Goal: Transaction & Acquisition: Purchase product/service

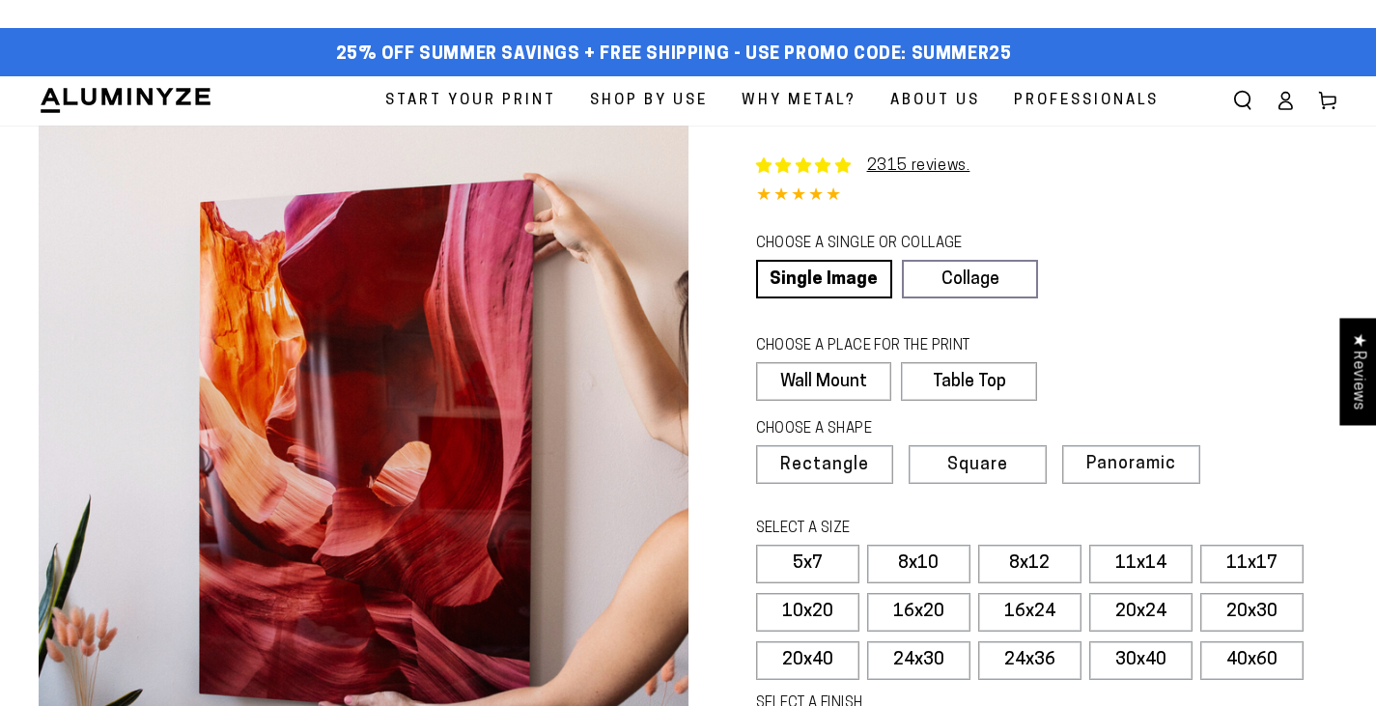
select select "**********"
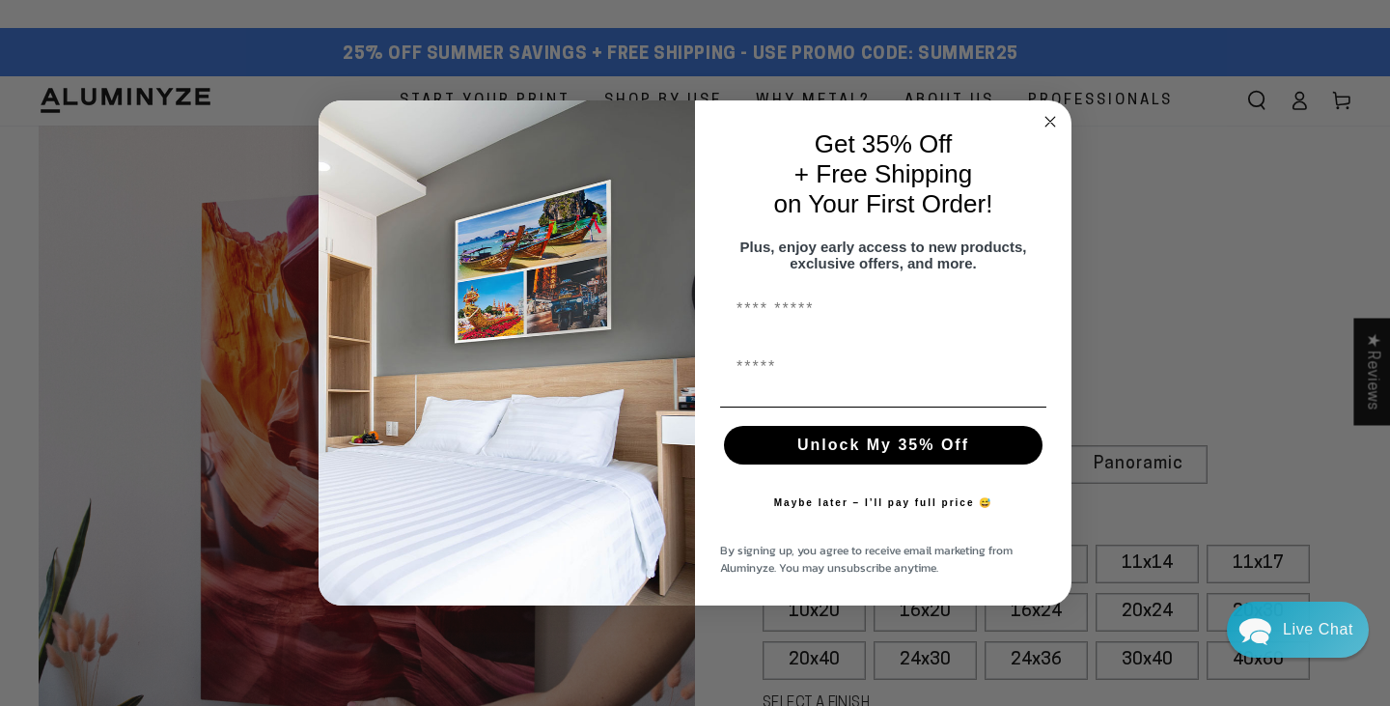
click at [881, 457] on button "Unlock My 35% Off" at bounding box center [883, 445] width 319 height 39
click at [905, 382] on input "First Name" at bounding box center [883, 367] width 326 height 39
type input "**********"
click input "******" at bounding box center [0, 0] width 0 height 0
click at [945, 455] on button "Unlock My 35% Off" at bounding box center [883, 445] width 319 height 39
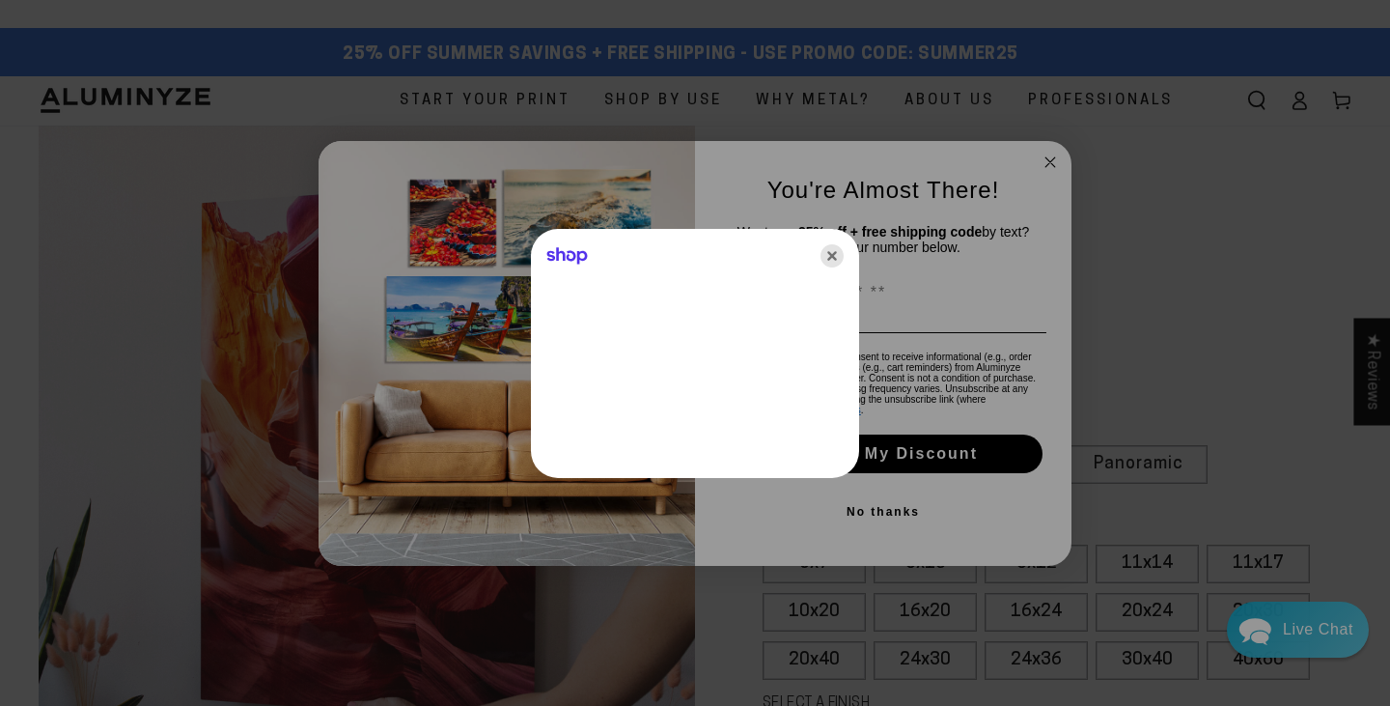
click at [836, 259] on icon "Close" at bounding box center [832, 255] width 23 height 23
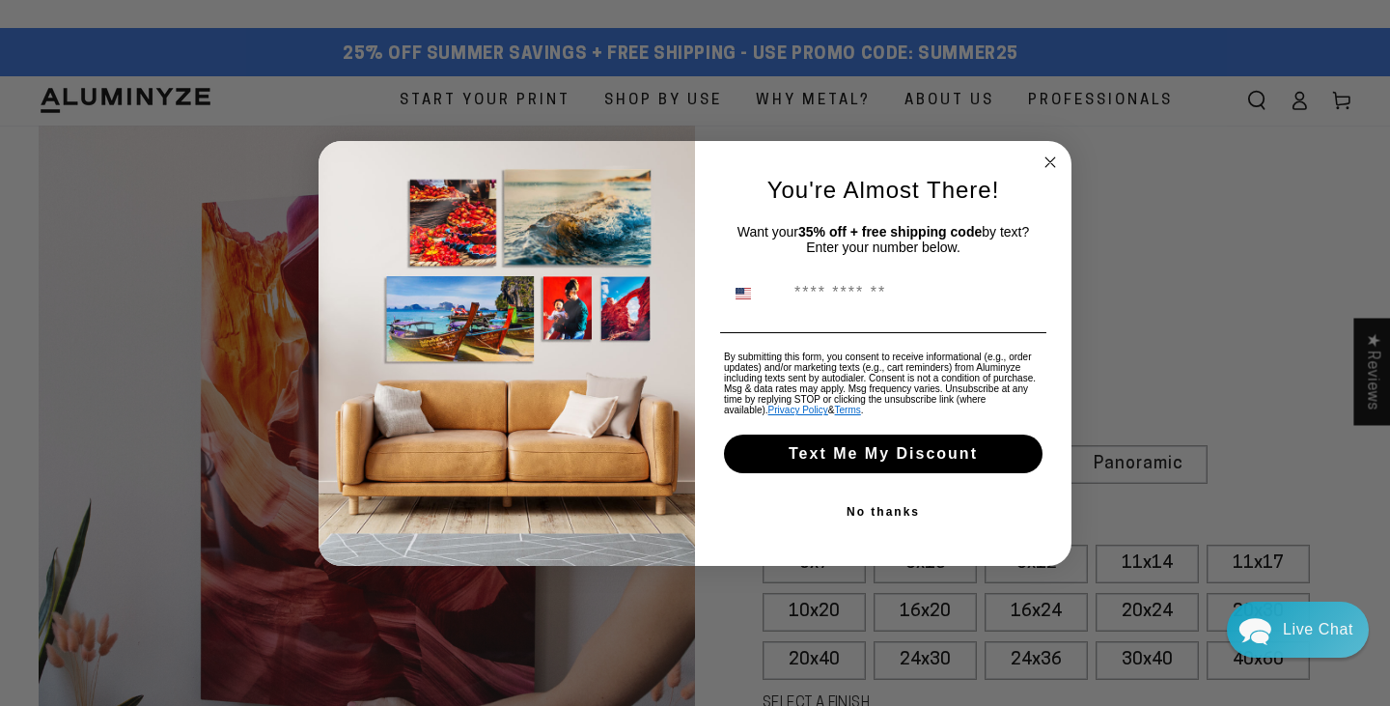
click at [1040, 169] on icon "Close dialog" at bounding box center [1050, 162] width 23 height 23
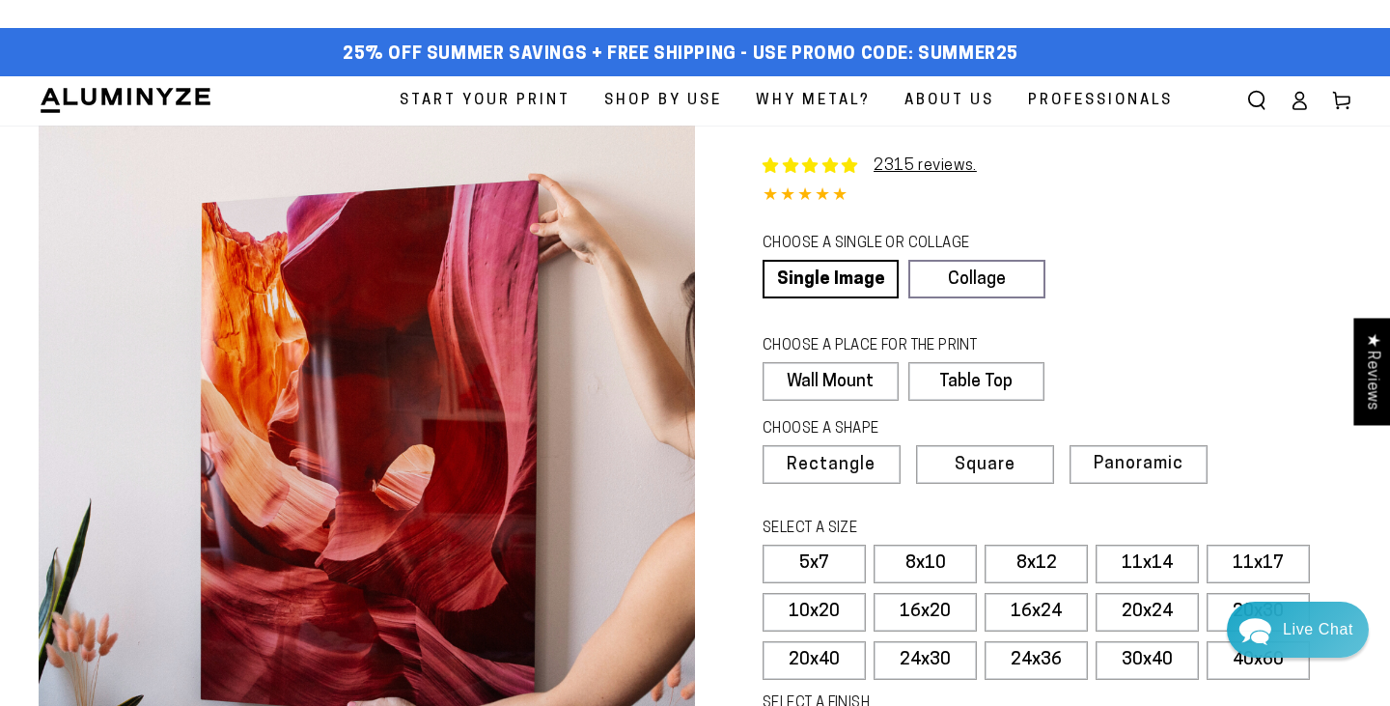
click at [1049, 183] on div "Close dialog You're Almost There! Want your 35% off + free shipping code by tex…" at bounding box center [695, 395] width 753 height 425
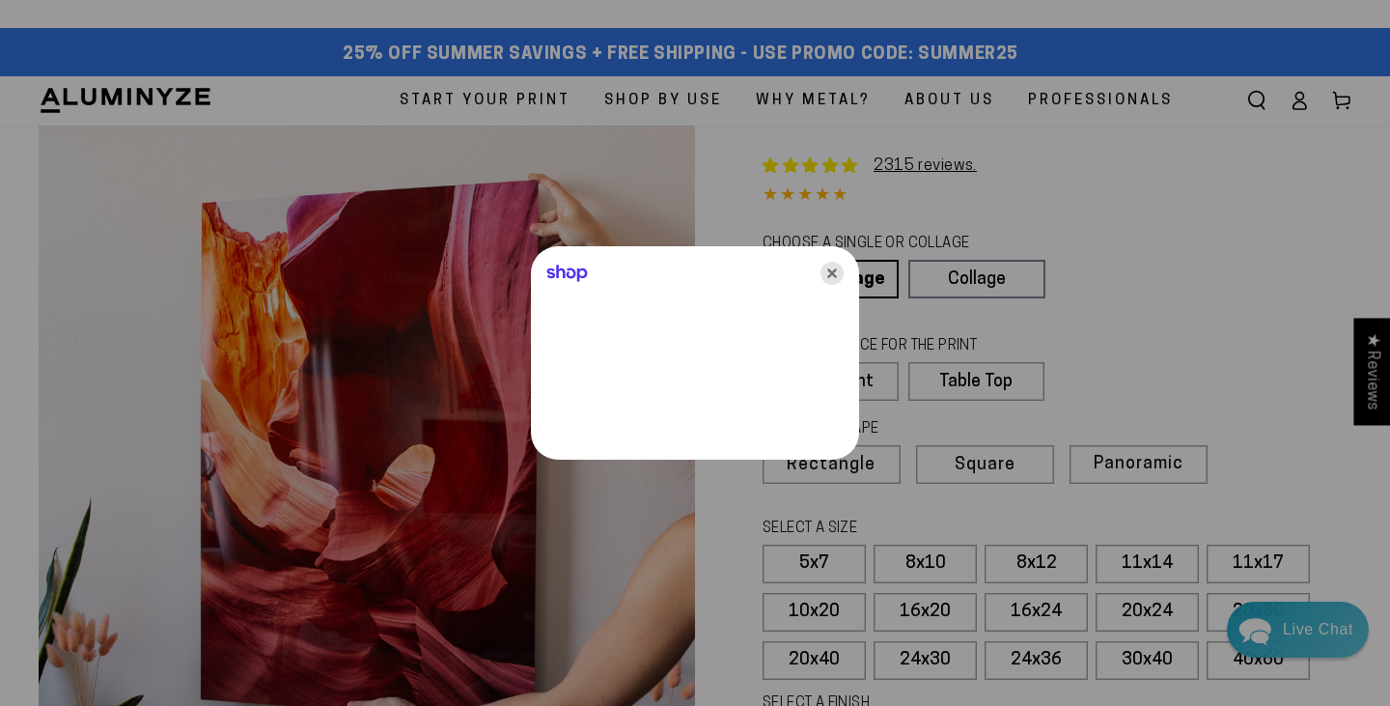
click at [833, 273] on icon "Close" at bounding box center [832, 273] width 23 height 23
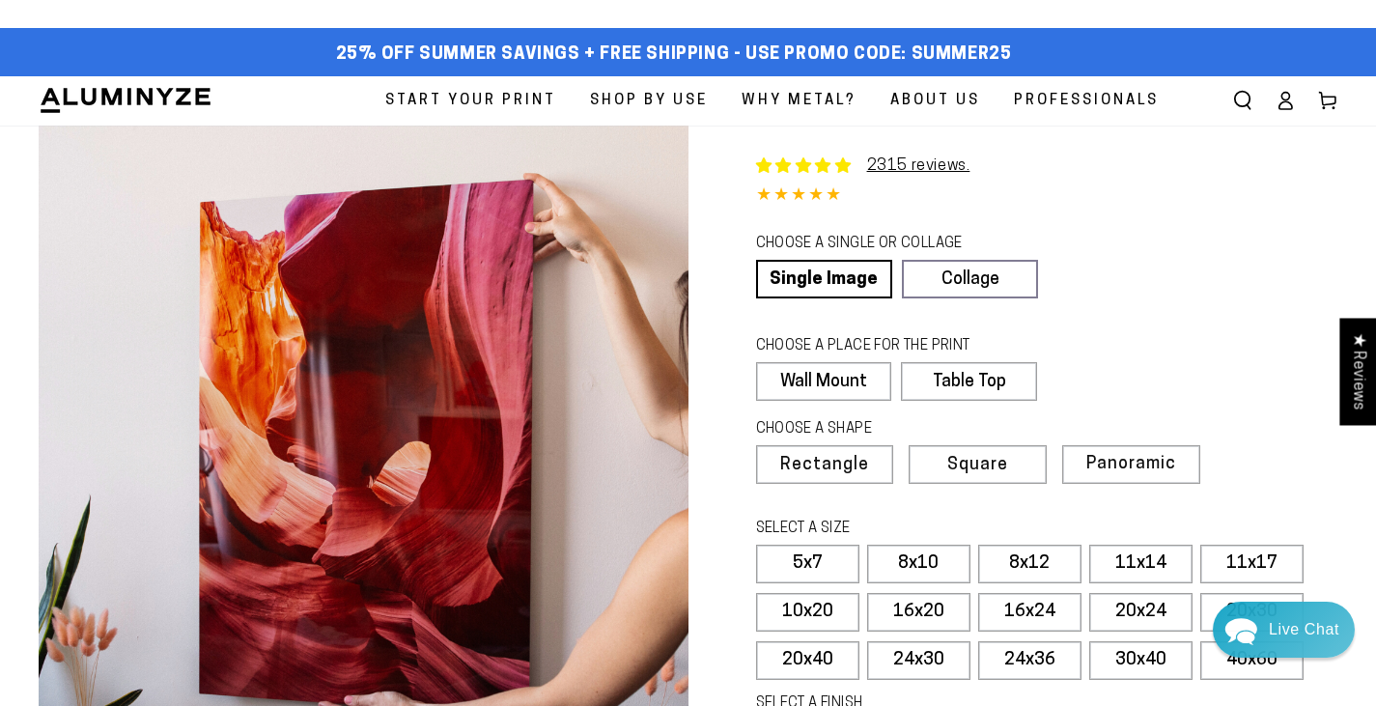
click at [1285, 109] on icon at bounding box center [1284, 100] width 19 height 19
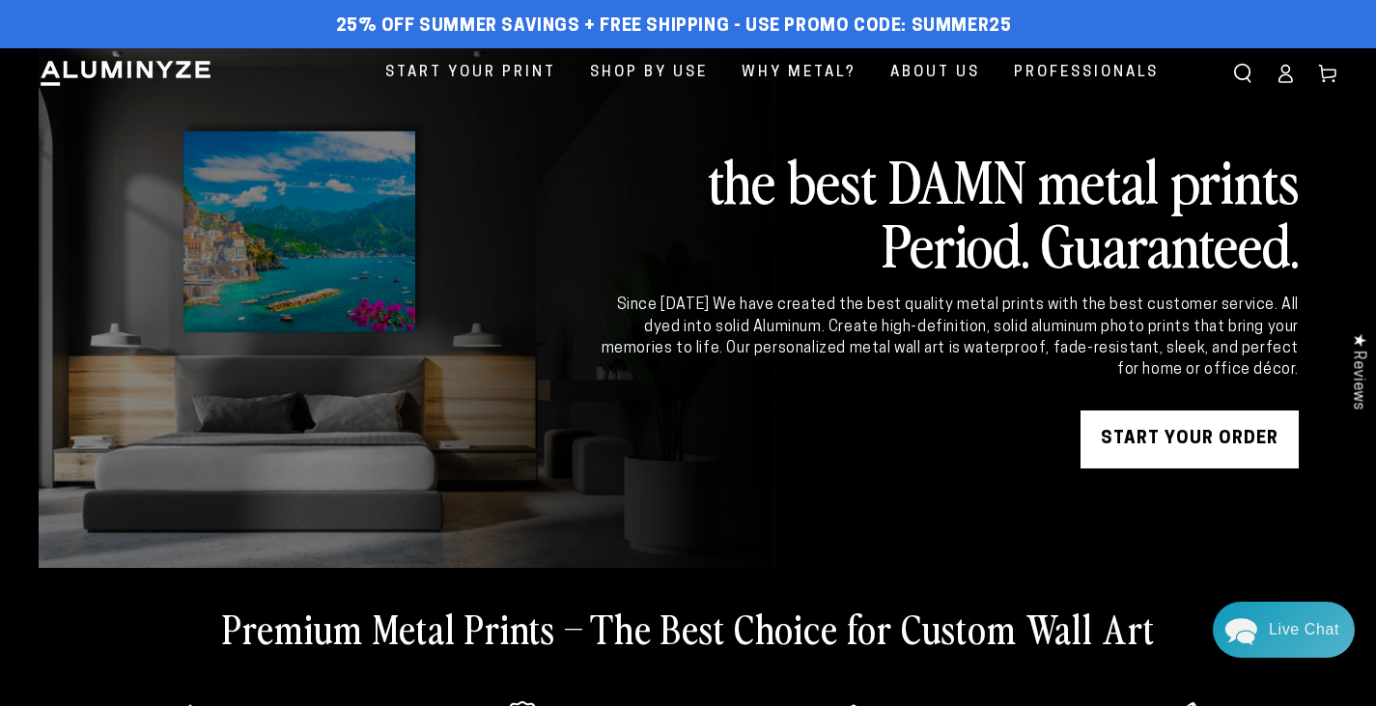
click at [1225, 438] on link "START YOUR Order" at bounding box center [1189, 439] width 218 height 58
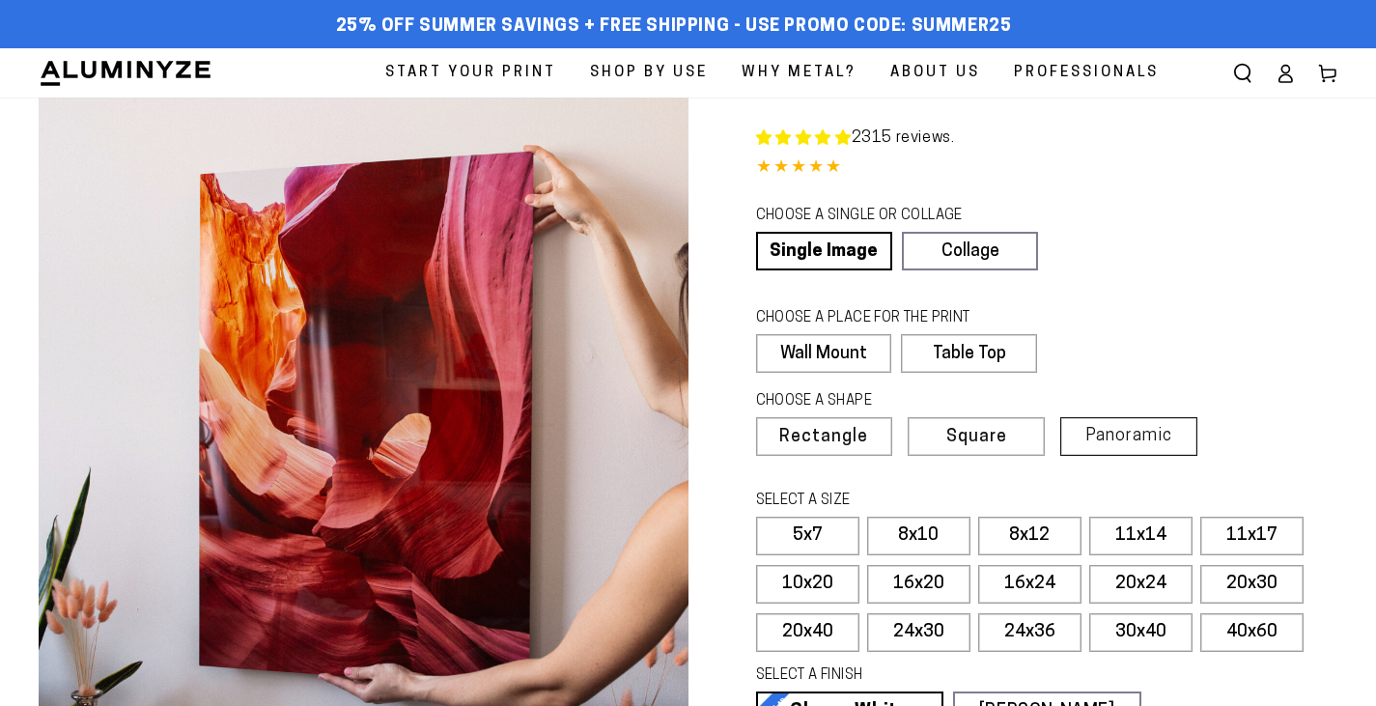
select select "**********"
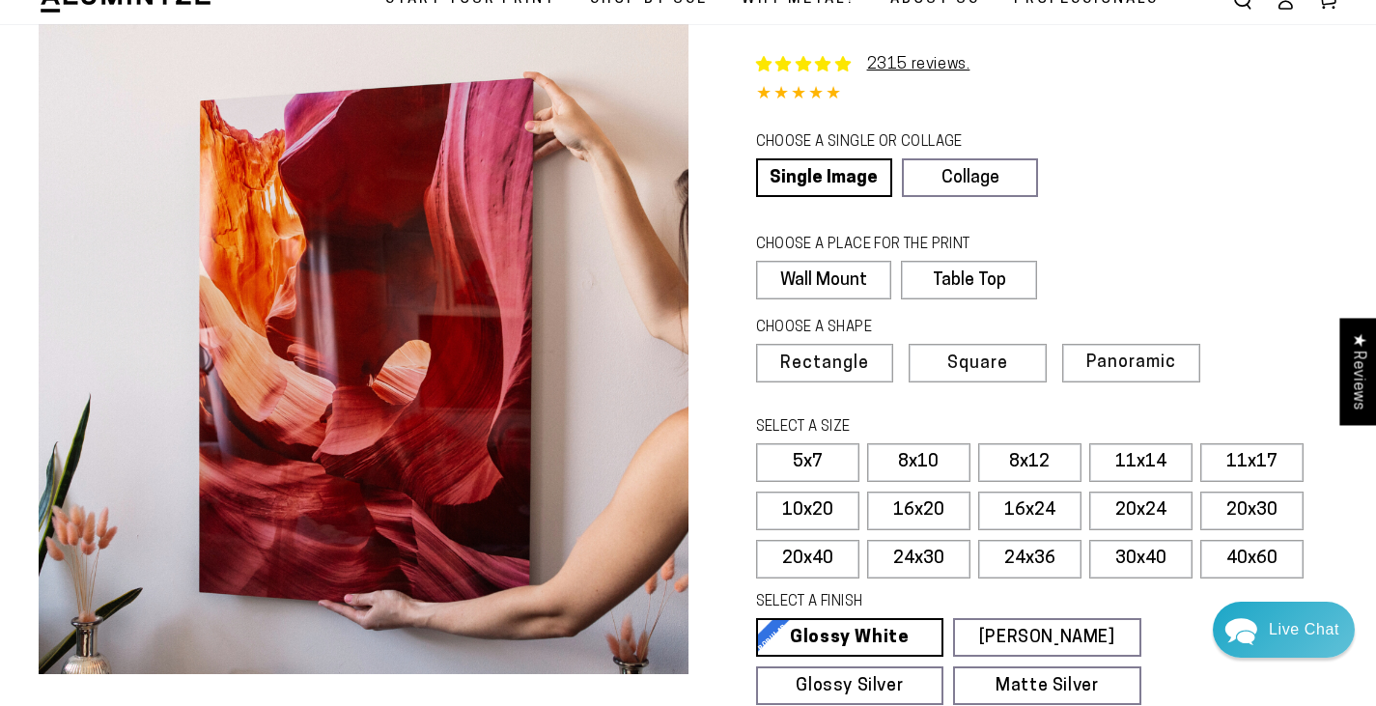
scroll to position [97, 0]
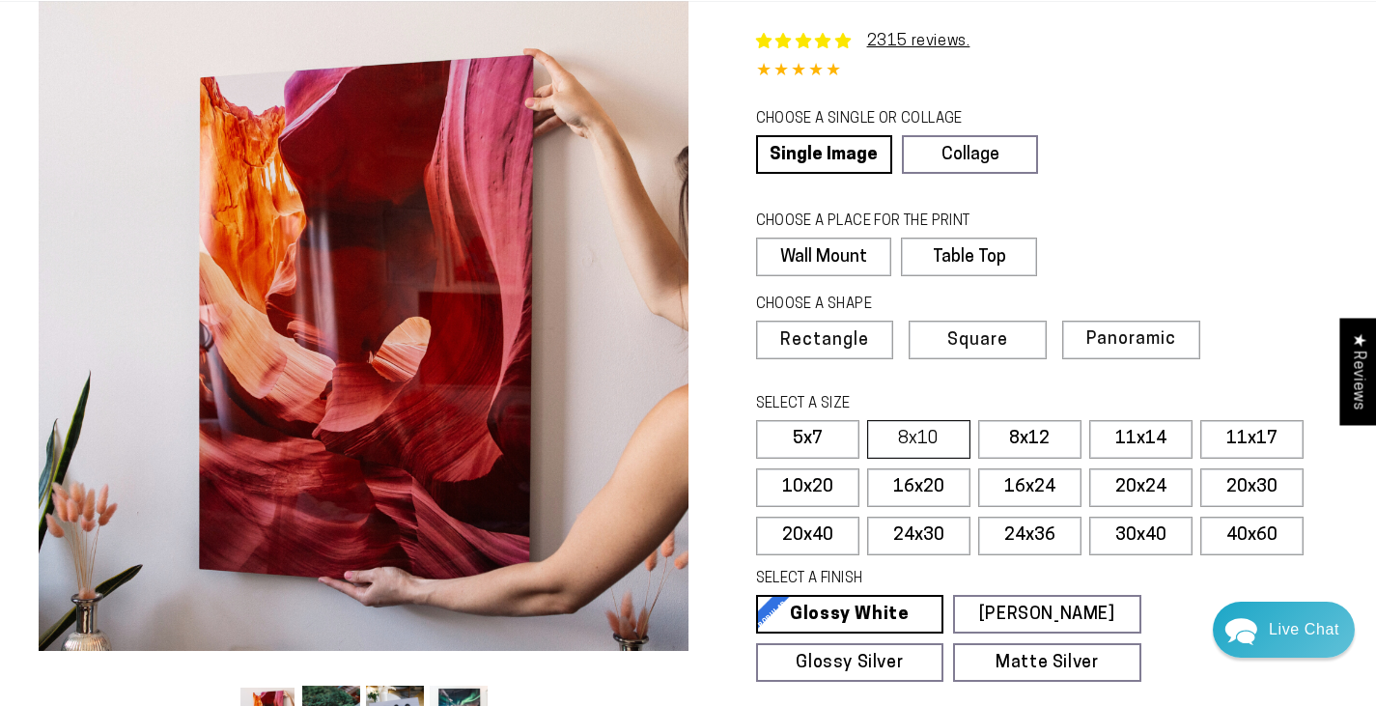
click at [925, 446] on label "8x10" at bounding box center [918, 439] width 103 height 39
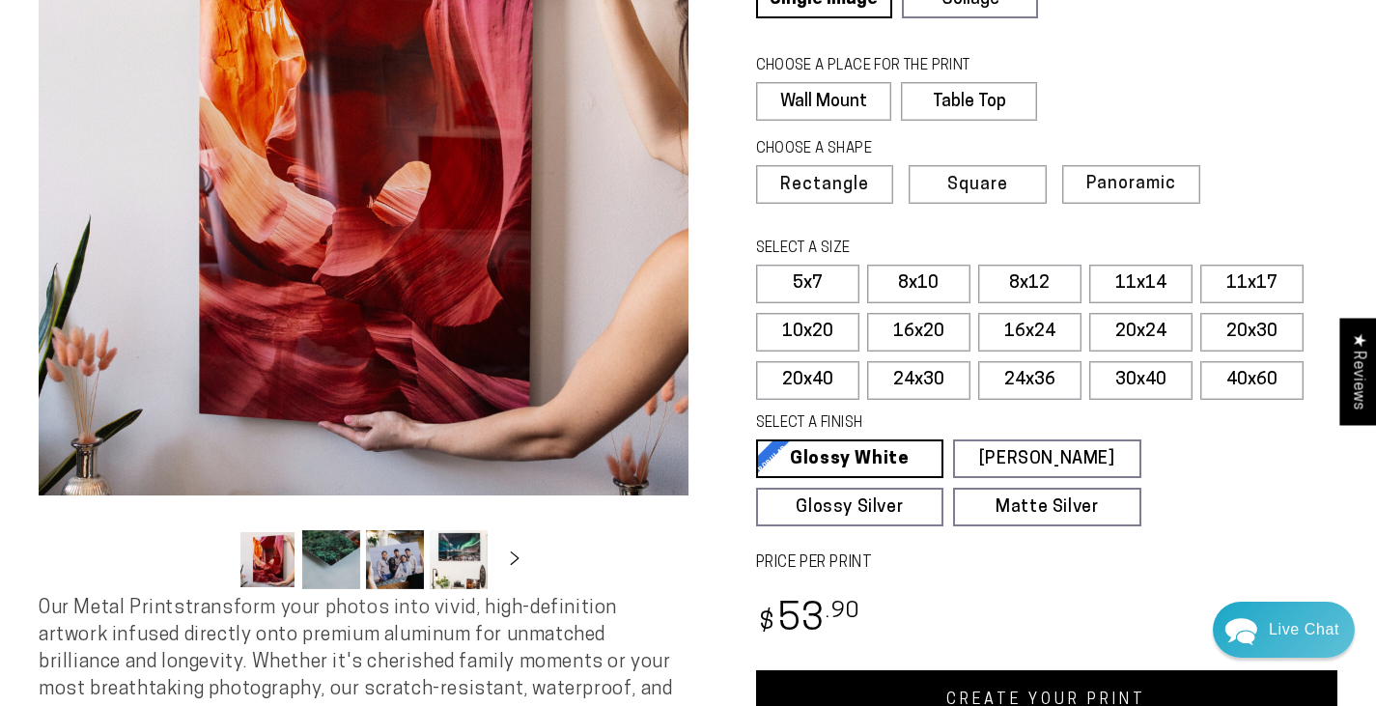
scroll to position [290, 0]
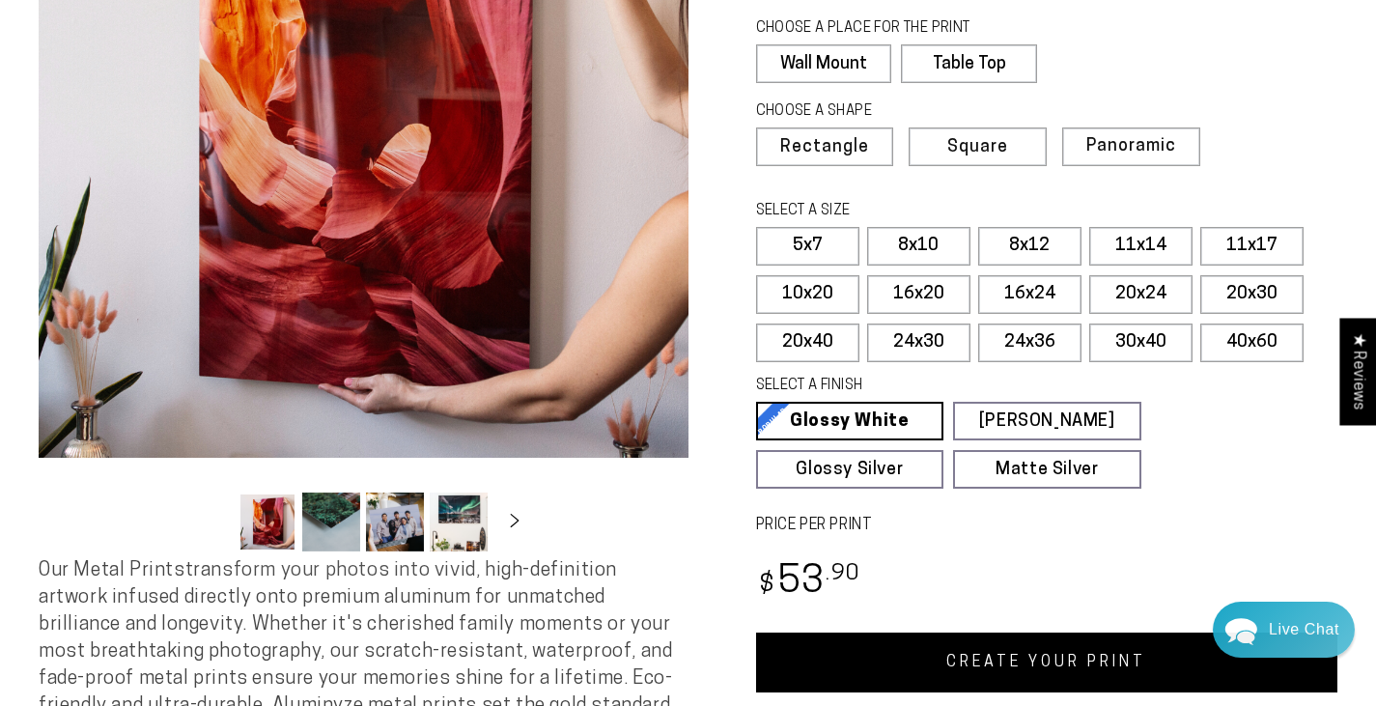
click at [336, 526] on button "Load image 2 in gallery view" at bounding box center [331, 521] width 58 height 59
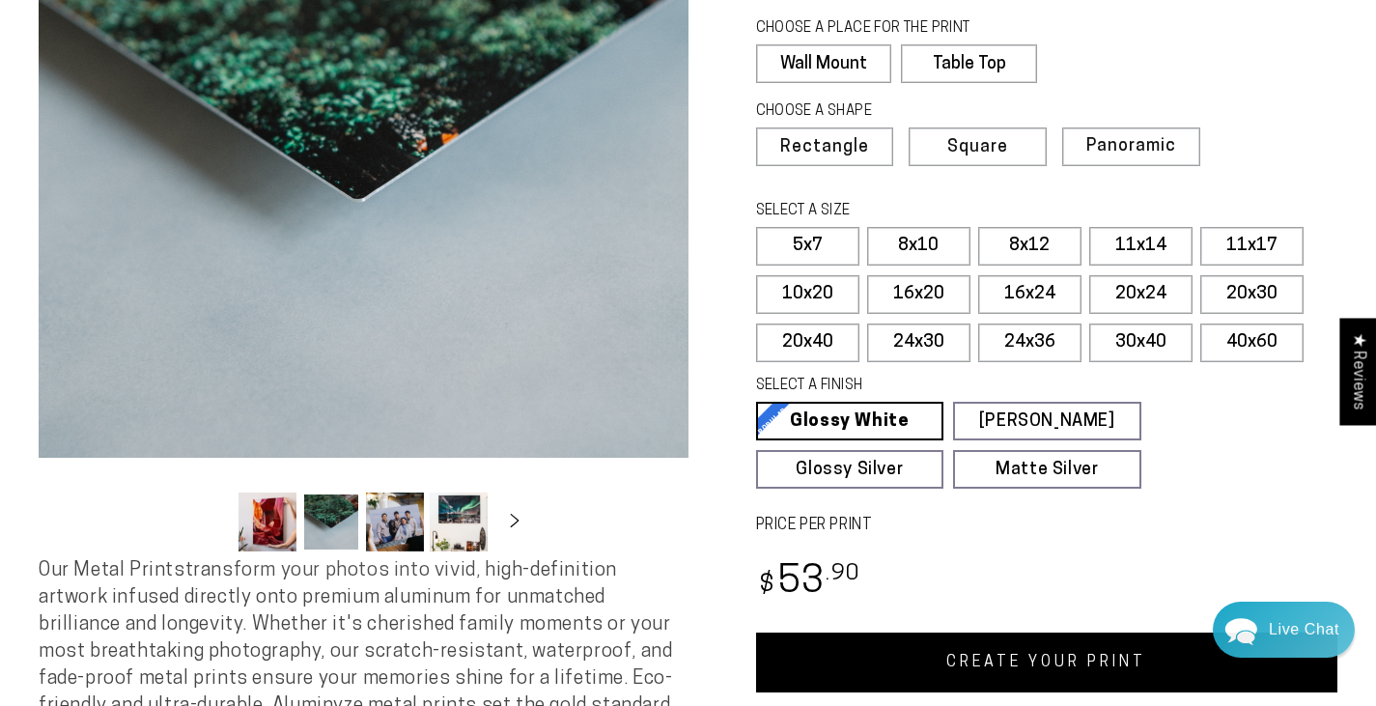
click at [372, 529] on button "Load image 3 in gallery view" at bounding box center [395, 521] width 58 height 59
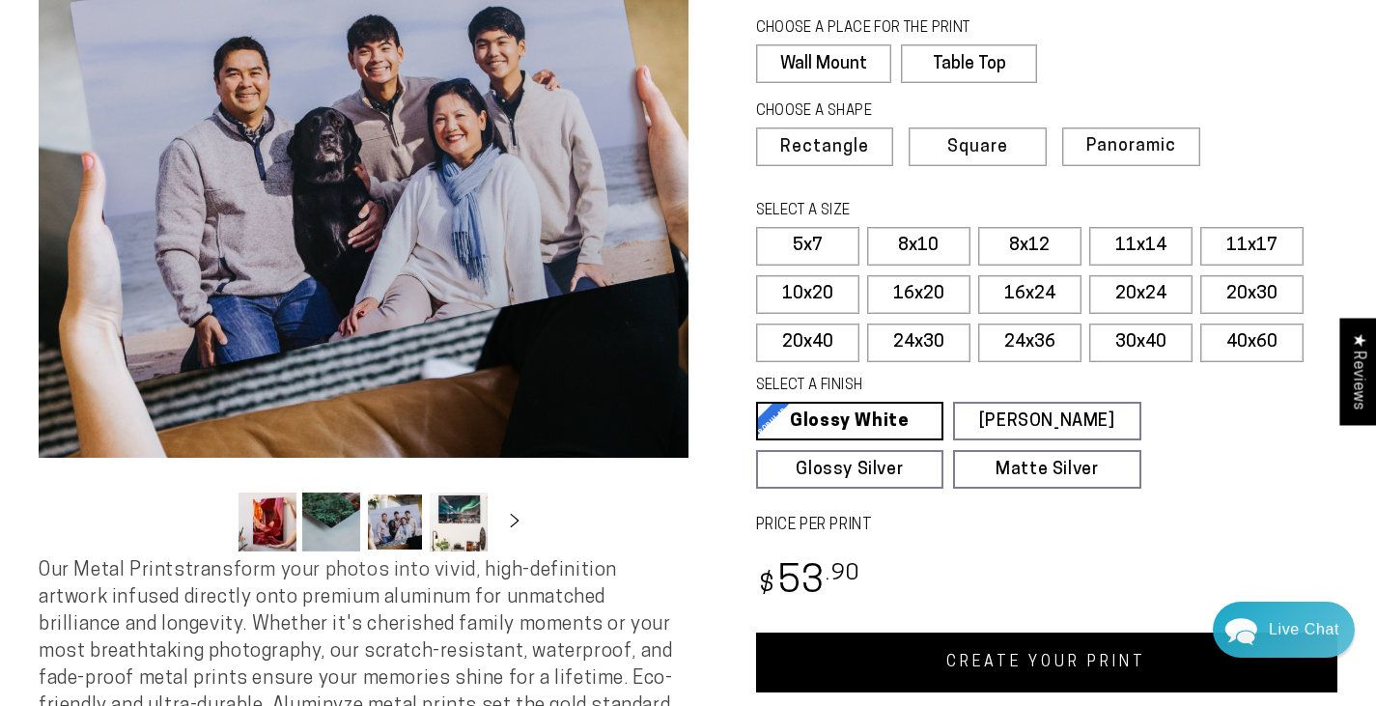
click at [414, 529] on button "Load image 3 in gallery view" at bounding box center [395, 521] width 58 height 59
click at [465, 530] on button "Load image 4 in gallery view" at bounding box center [459, 521] width 58 height 59
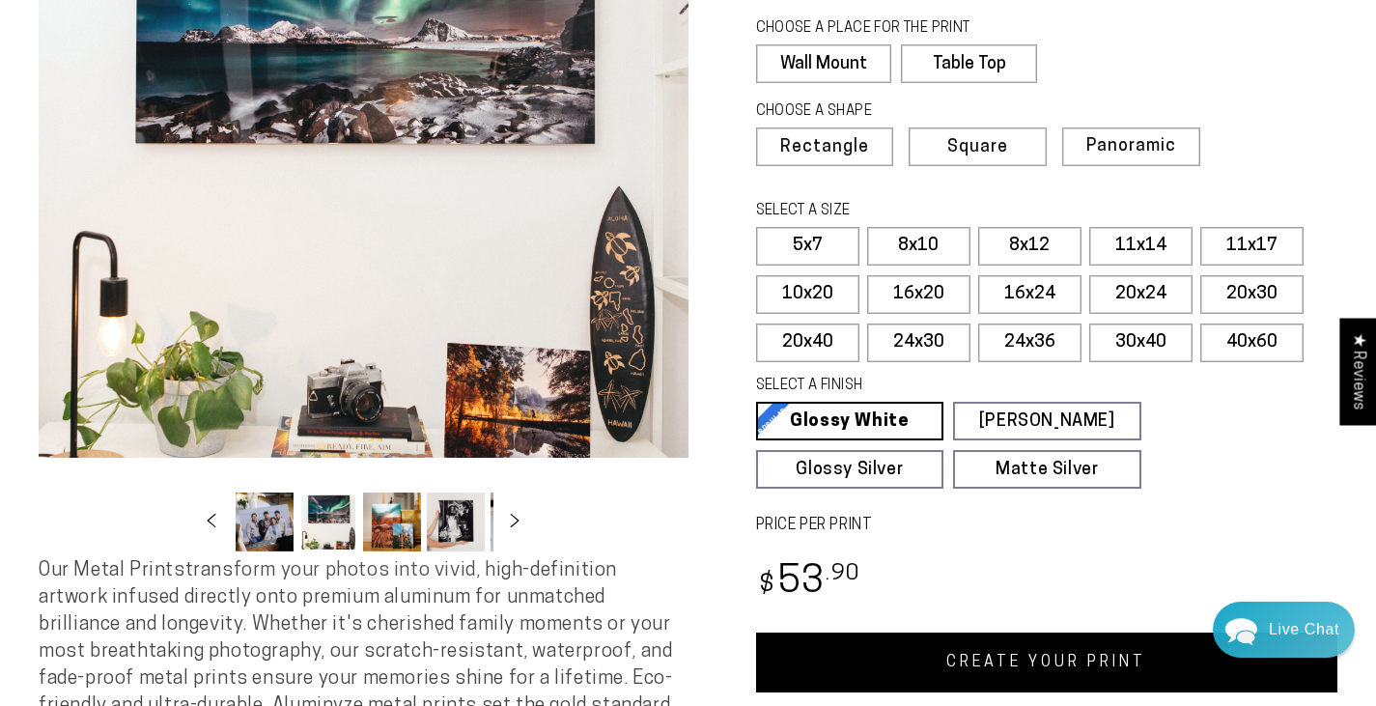
scroll to position [0, 187]
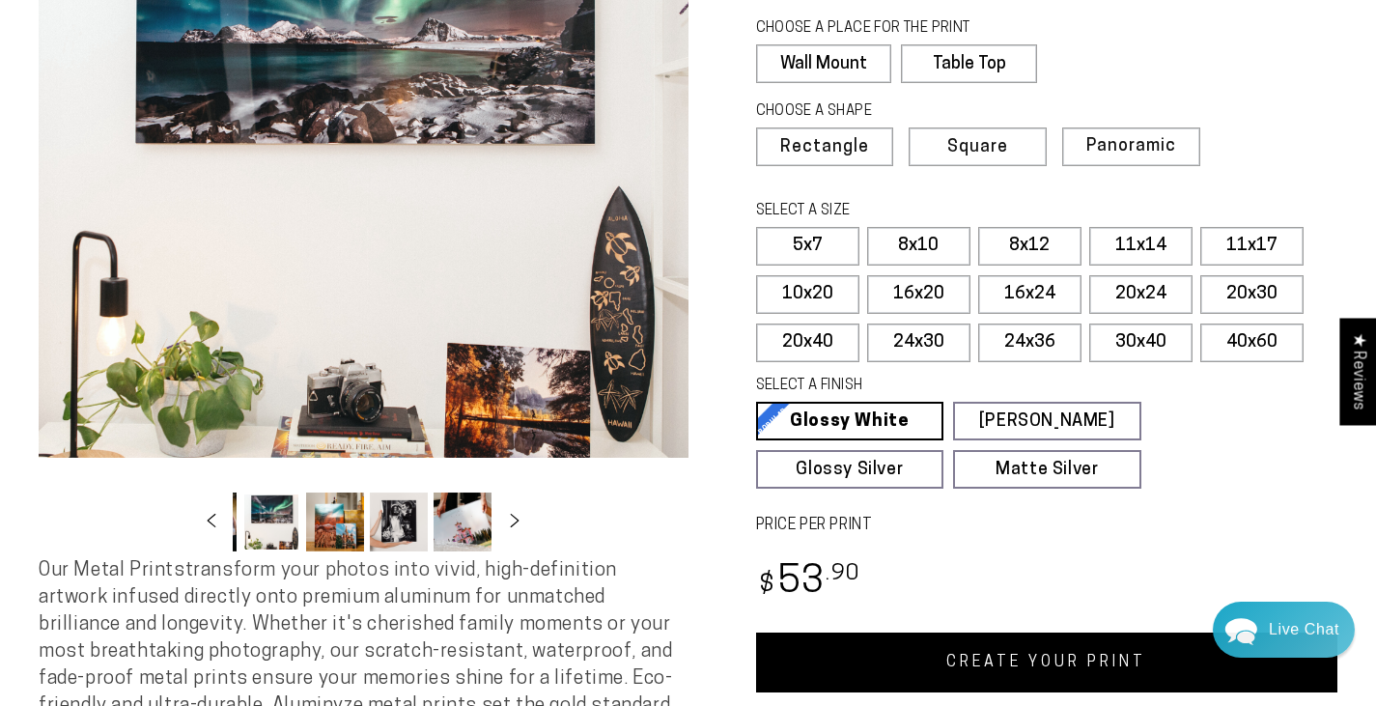
click at [288, 530] on button "Load image 4 in gallery view" at bounding box center [271, 521] width 58 height 59
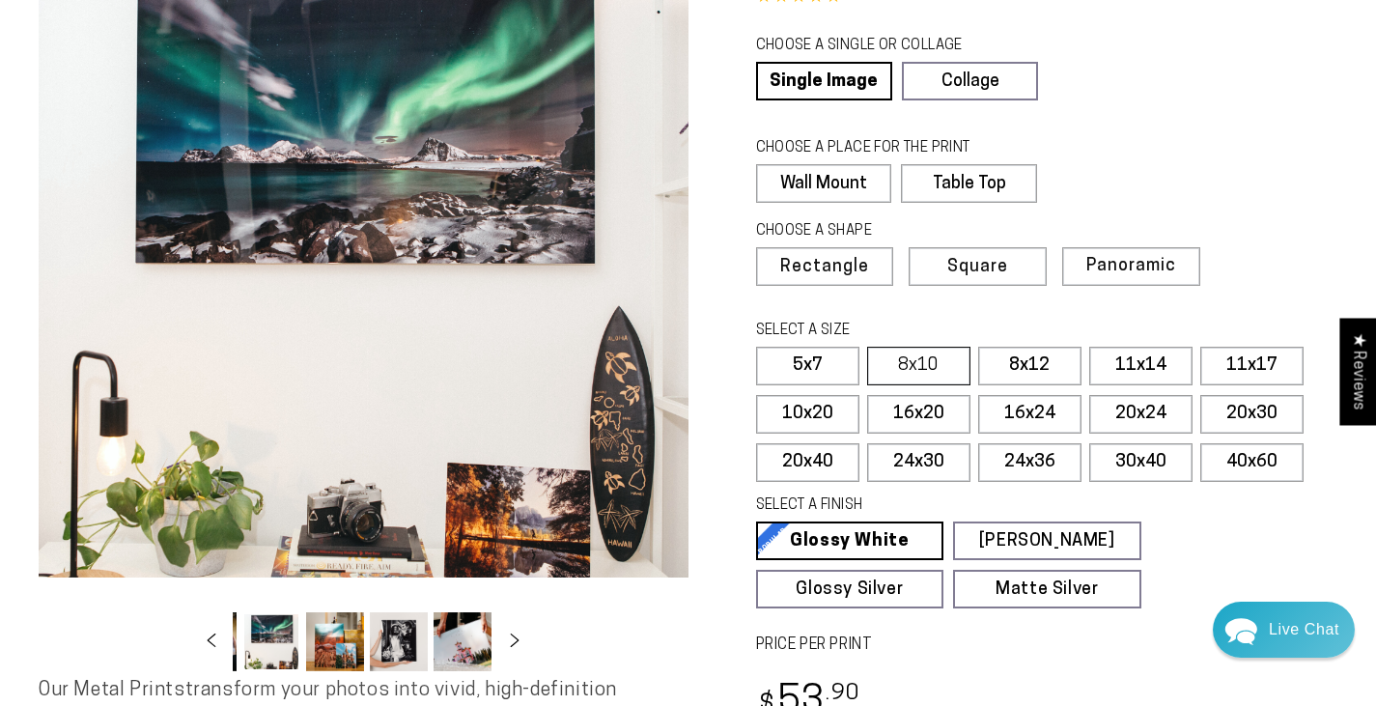
scroll to position [193, 0]
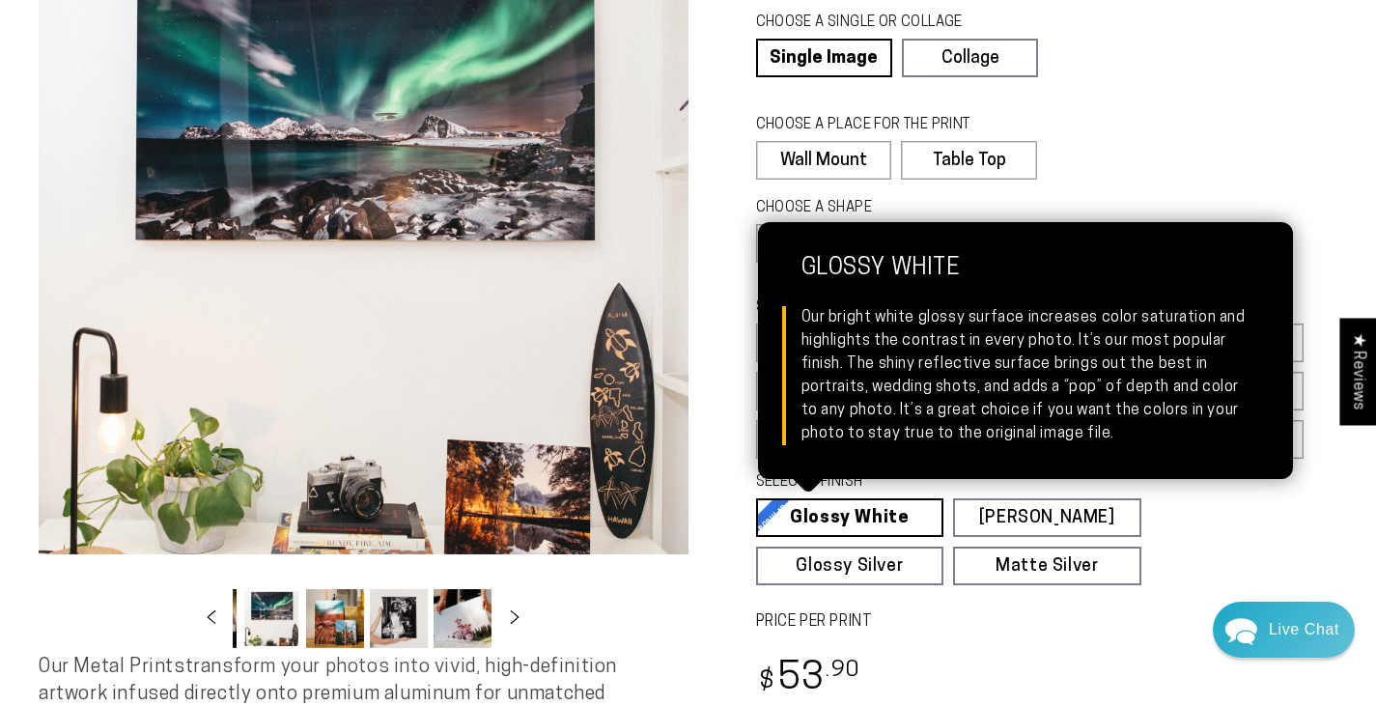
click at [832, 511] on link "Glossy White Glossy White Our bright white glossy surface increases color satur…" at bounding box center [850, 517] width 188 height 39
click at [857, 516] on link "Glossy White Glossy White Our bright white glossy surface increases color satur…" at bounding box center [850, 517] width 188 height 39
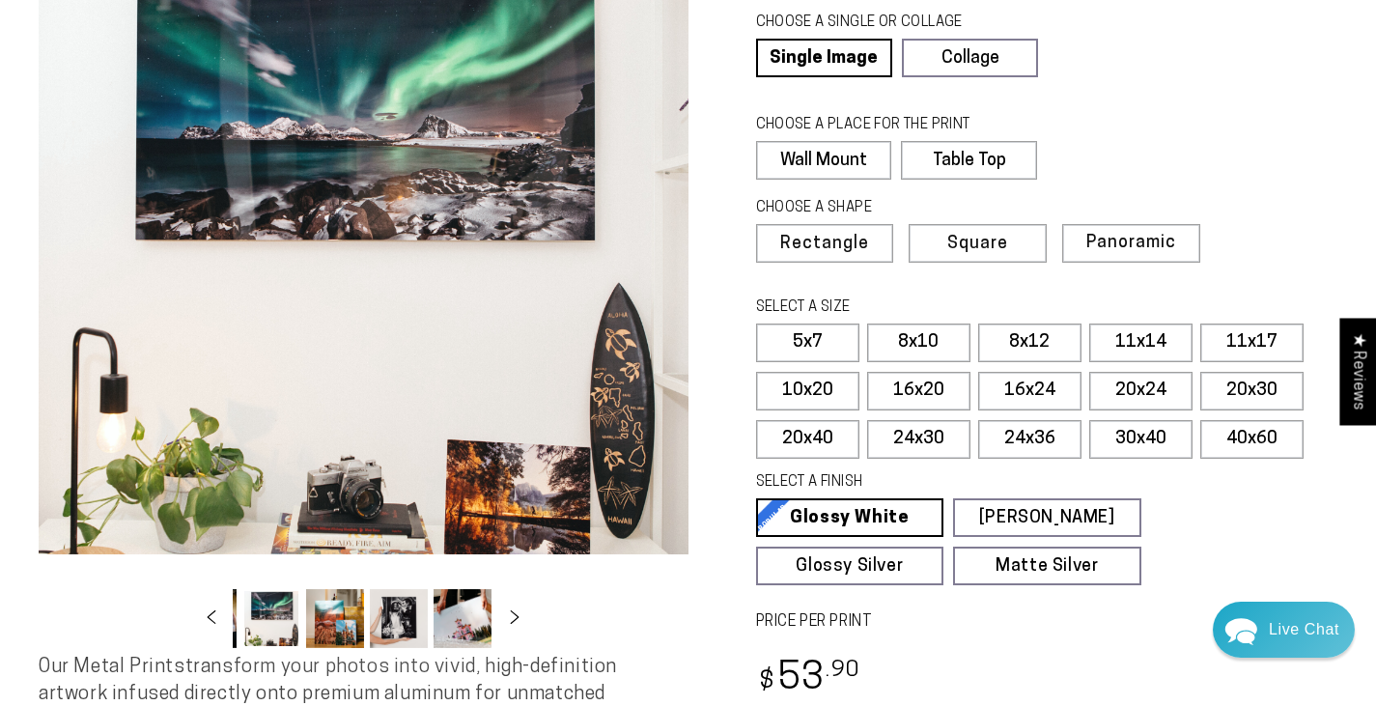
click at [1255, 496] on fieldset "SELECT A FINISH Learn more Glossy White Glossy White Our bright white glossy su…" at bounding box center [1041, 528] width 570 height 113
click at [1026, 393] on label "16x24" at bounding box center [1029, 391] width 103 height 39
click at [920, 395] on label "16x20" at bounding box center [918, 391] width 103 height 39
click at [910, 330] on label "8x10" at bounding box center [918, 342] width 103 height 39
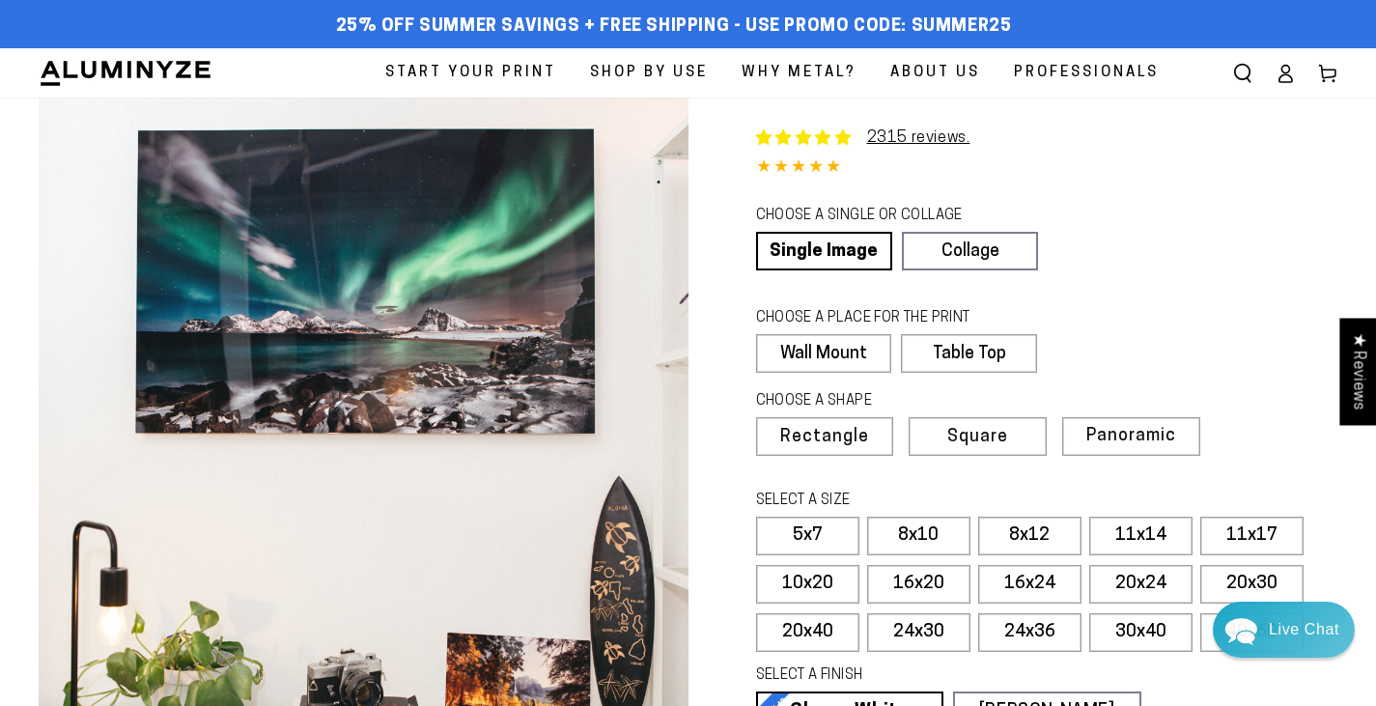
click at [650, 30] on span "25% off Summer Savings + Free Shipping - Use Promo Code: SUMMER25" at bounding box center [674, 26] width 676 height 21
